Goal: Use online tool/utility: Utilize a website feature to perform a specific function

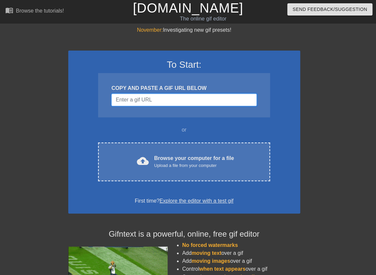
click at [143, 101] on input "Username" at bounding box center [183, 100] width 145 height 13
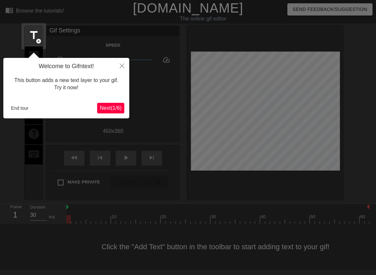
click at [143, 101] on div at bounding box center [188, 137] width 376 height 275
click at [27, 109] on button "End tour" at bounding box center [19, 108] width 23 height 10
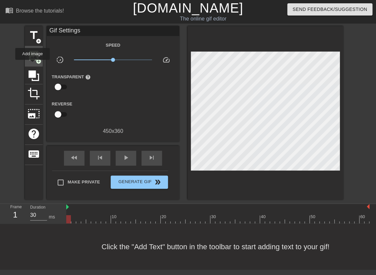
click at [33, 64] on div "image add_circle" at bounding box center [34, 56] width 18 height 20
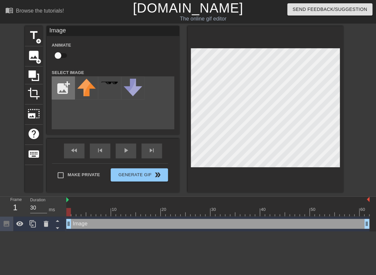
click at [63, 86] on input "file" at bounding box center [63, 88] width 23 height 23
type input "C:\fakepath\IMG_1074 (2).png"
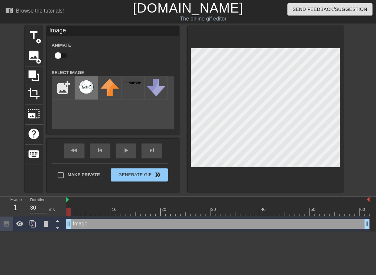
click at [84, 88] on img at bounding box center [86, 87] width 19 height 17
click at [98, 216] on div at bounding box center [217, 212] width 303 height 8
click at [116, 214] on div at bounding box center [217, 212] width 303 height 8
click at [125, 215] on div at bounding box center [217, 212] width 303 height 8
click at [134, 215] on div at bounding box center [217, 212] width 303 height 8
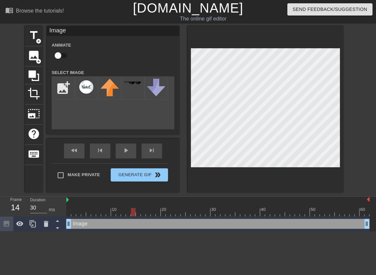
click at [140, 214] on div at bounding box center [217, 212] width 303 height 8
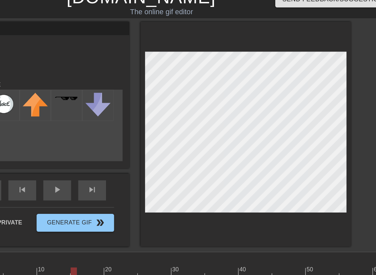
scroll to position [0, 5]
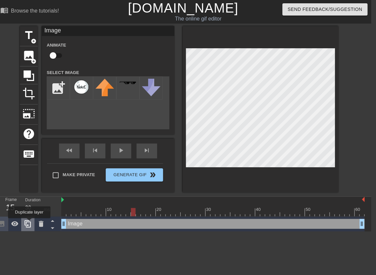
click at [30, 223] on icon at bounding box center [28, 224] width 8 height 8
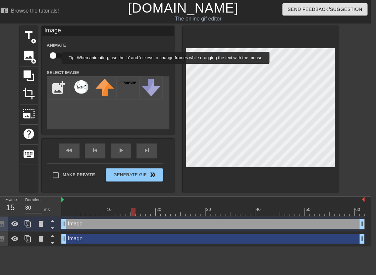
click at [57, 57] on input "checkbox" at bounding box center [53, 55] width 38 height 13
checkbox input "true"
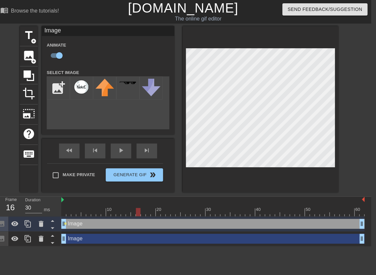
click at [139, 215] on div at bounding box center [212, 212] width 303 height 8
click at [143, 214] on div at bounding box center [212, 212] width 303 height 8
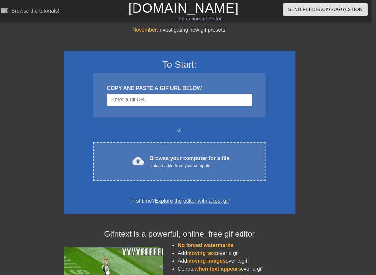
scroll to position [0, 5]
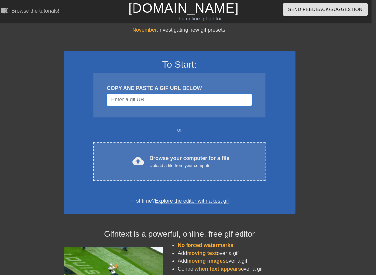
click at [125, 102] on input "Username" at bounding box center [179, 100] width 145 height 13
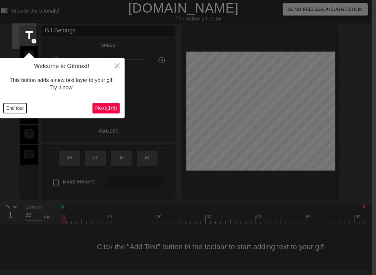
click at [17, 107] on button "End tour" at bounding box center [15, 108] width 23 height 10
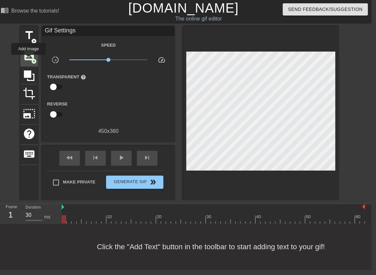
click at [28, 60] on span "image" at bounding box center [29, 55] width 13 height 13
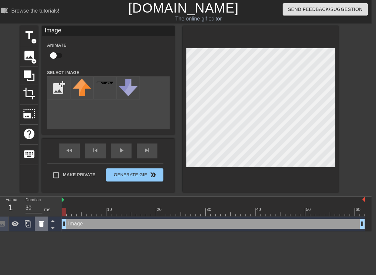
click at [40, 224] on icon at bounding box center [41, 224] width 5 height 6
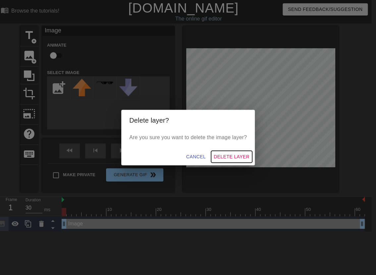
click at [217, 157] on span "Delete Layer" at bounding box center [231, 157] width 36 height 8
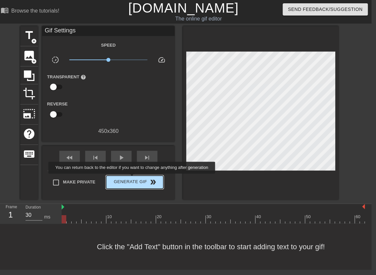
click at [136, 178] on span "Generate Gif double_arrow" at bounding box center [135, 182] width 52 height 8
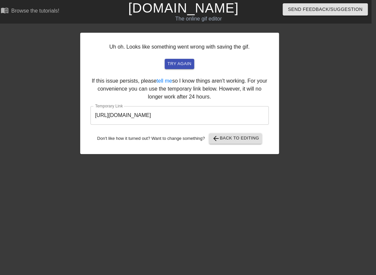
click at [148, 119] on input "https://www.gifntext.com/temp_generations/7Ya1bJmW.gif" at bounding box center [179, 115] width 178 height 19
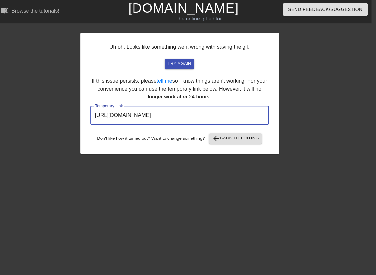
click at [148, 119] on input "https://www.gifntext.com/temp_generations/7Ya1bJmW.gif" at bounding box center [179, 115] width 178 height 19
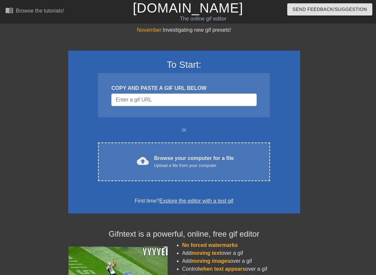
scroll to position [0, 5]
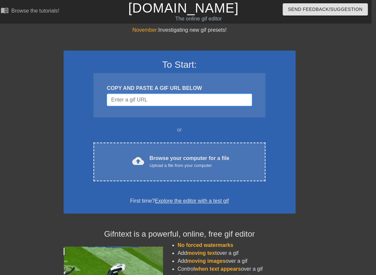
click at [138, 103] on input "Username" at bounding box center [179, 100] width 145 height 13
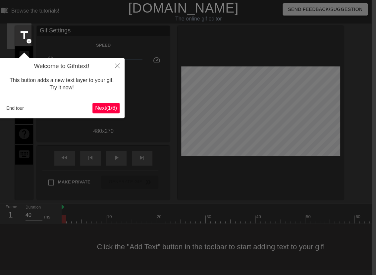
click at [102, 111] on span "Next ( 1 / 6 )" at bounding box center [106, 108] width 22 height 6
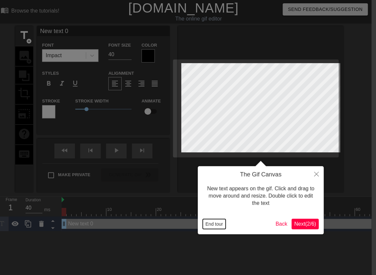
click at [214, 223] on button "End tour" at bounding box center [214, 224] width 23 height 10
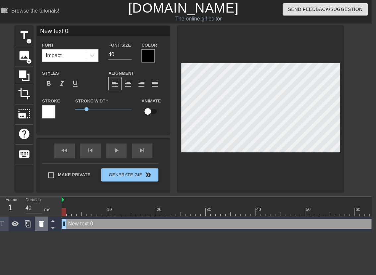
click at [41, 225] on icon at bounding box center [41, 224] width 5 height 6
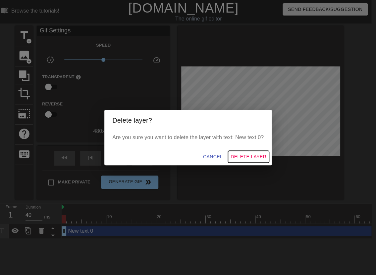
click at [234, 158] on span "Delete Layer" at bounding box center [248, 157] width 36 height 8
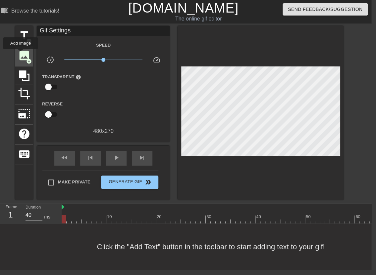
click at [21, 54] on span "image" at bounding box center [24, 55] width 13 height 13
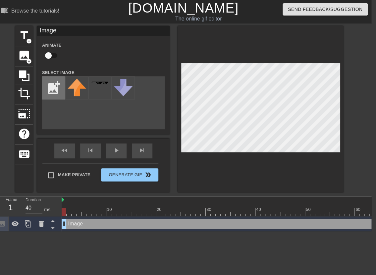
click at [55, 84] on input "file" at bounding box center [53, 88] width 23 height 23
type input "C:\fakepath\IMG_1079 1 (3).png"
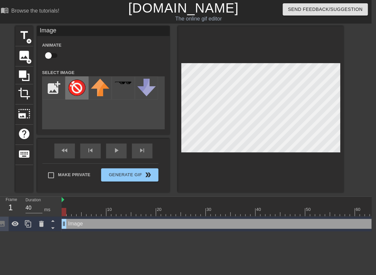
click at [76, 93] on img at bounding box center [77, 88] width 19 height 18
click at [117, 216] on div at bounding box center [231, 212] width 338 height 8
click at [125, 216] on div at bounding box center [231, 212] width 338 height 8
click at [144, 216] on div at bounding box center [231, 212] width 338 height 8
click at [169, 215] on div at bounding box center [231, 212] width 338 height 8
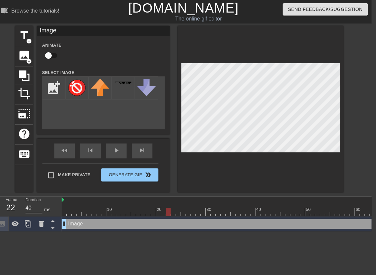
click at [184, 215] on div at bounding box center [231, 212] width 338 height 8
click at [192, 215] on div at bounding box center [231, 212] width 338 height 8
click at [211, 215] on div at bounding box center [231, 212] width 338 height 8
click at [223, 215] on div at bounding box center [231, 212] width 338 height 8
click at [235, 215] on div at bounding box center [231, 212] width 338 height 8
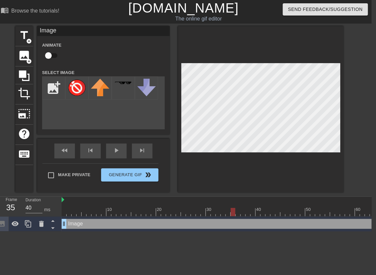
click at [247, 214] on div at bounding box center [231, 212] width 338 height 8
click at [242, 213] on div at bounding box center [231, 212] width 338 height 8
click at [237, 213] on div at bounding box center [231, 212] width 338 height 8
click at [232, 213] on div at bounding box center [231, 212] width 338 height 8
click at [237, 213] on div at bounding box center [231, 212] width 338 height 8
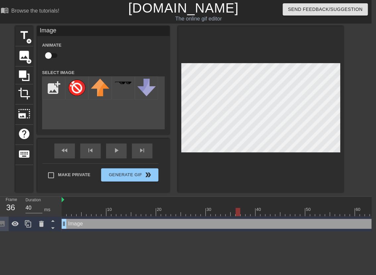
click at [51, 56] on input "checkbox" at bounding box center [48, 55] width 38 height 13
checkbox input "true"
click at [243, 214] on div at bounding box center [231, 212] width 338 height 8
click at [238, 214] on div at bounding box center [231, 212] width 338 height 8
click at [243, 213] on div at bounding box center [231, 212] width 338 height 8
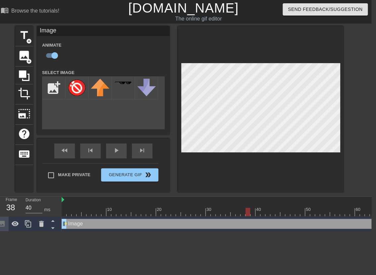
click at [248, 213] on div at bounding box center [231, 212] width 338 height 8
click at [250, 213] on div at bounding box center [231, 212] width 338 height 8
click at [258, 214] on div at bounding box center [231, 212] width 338 height 8
click at [266, 214] on div at bounding box center [231, 212] width 338 height 8
click at [273, 214] on div at bounding box center [231, 212] width 338 height 8
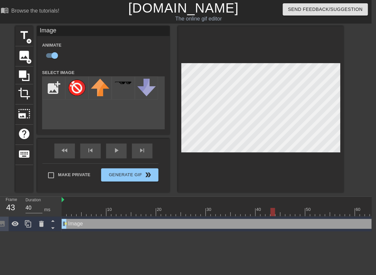
click at [283, 214] on div at bounding box center [231, 212] width 338 height 8
click at [291, 214] on div at bounding box center [231, 212] width 338 height 8
click at [301, 214] on div at bounding box center [231, 212] width 338 height 8
click at [316, 214] on div at bounding box center [231, 212] width 338 height 8
click at [326, 215] on div at bounding box center [231, 212] width 338 height 8
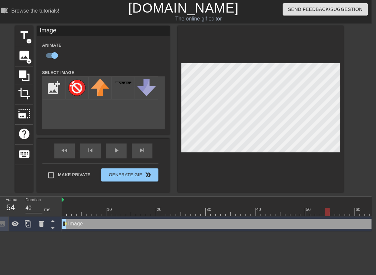
click at [340, 214] on div at bounding box center [231, 212] width 338 height 8
click at [347, 214] on div at bounding box center [231, 212] width 338 height 8
click at [359, 214] on div at bounding box center [231, 212] width 338 height 8
click at [363, 214] on div at bounding box center [231, 212] width 338 height 8
click at [66, 224] on div "Image drag_handle drag_handle lens" at bounding box center [231, 224] width 338 height 15
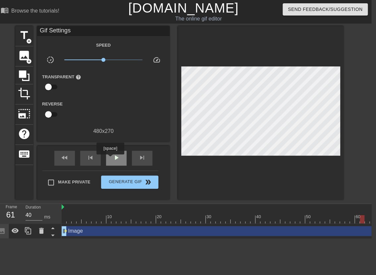
click at [111, 159] on div "play_arrow" at bounding box center [116, 158] width 21 height 15
click at [111, 159] on div "pause" at bounding box center [116, 158] width 21 height 15
click at [66, 231] on span "lens" at bounding box center [65, 231] width 3 height 3
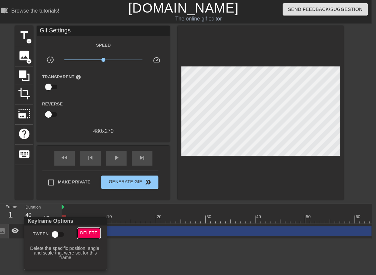
click at [81, 234] on span "Delete" at bounding box center [89, 234] width 18 height 8
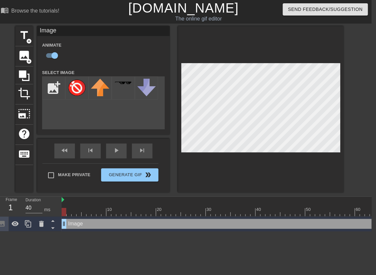
click at [178, 213] on div at bounding box center [231, 212] width 338 height 8
click at [220, 213] on div at bounding box center [231, 212] width 338 height 8
click at [241, 217] on div "10 20 30 40 50 60 Image drag_handle drag_handle" at bounding box center [216, 214] width 309 height 35
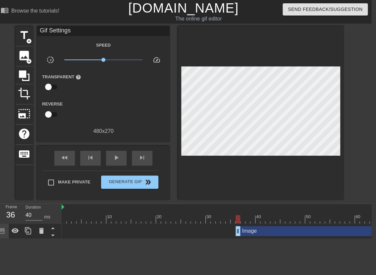
drag, startPoint x: 65, startPoint y: 232, endPoint x: 236, endPoint y: 235, distance: 171.5
click at [236, 235] on div "10 20 30 40 50 60 Image drag_handle drag_handle" at bounding box center [216, 221] width 309 height 35
click at [123, 162] on div "play_arrow" at bounding box center [116, 158] width 21 height 15
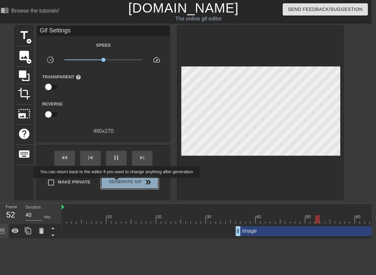
click at [121, 183] on span "Generate Gif double_arrow" at bounding box center [130, 182] width 52 height 8
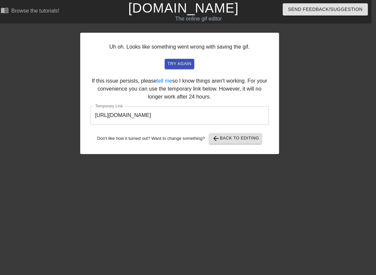
click at [151, 117] on input "https://www.gifntext.com/temp_generations/PdTjmD3B.gif" at bounding box center [179, 115] width 178 height 19
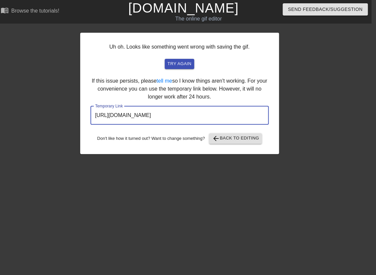
click at [151, 117] on input "https://www.gifntext.com/temp_generations/PdTjmD3B.gif" at bounding box center [179, 115] width 178 height 19
